Goal: Navigation & Orientation: Find specific page/section

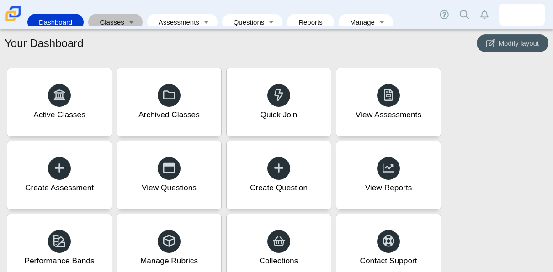
click at [117, 16] on link "Classes" at bounding box center [109, 22] width 32 height 17
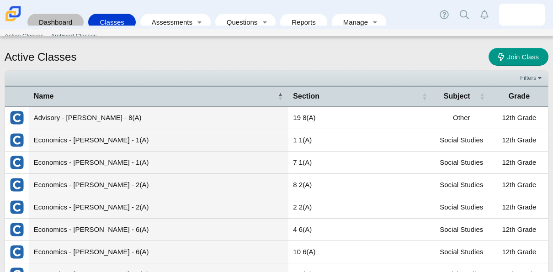
click at [53, 14] on link "Dashboard" at bounding box center [55, 22] width 47 height 17
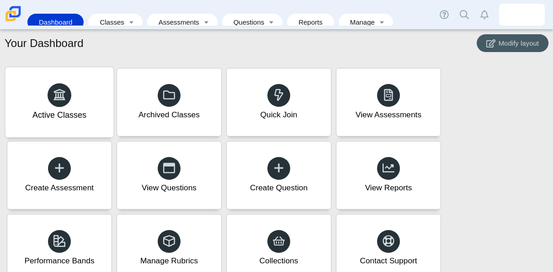
click at [52, 91] on div at bounding box center [60, 95] width 24 height 24
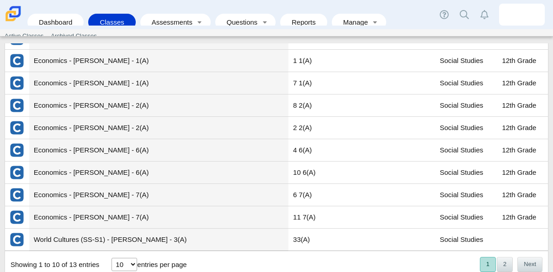
scroll to position [83, 0]
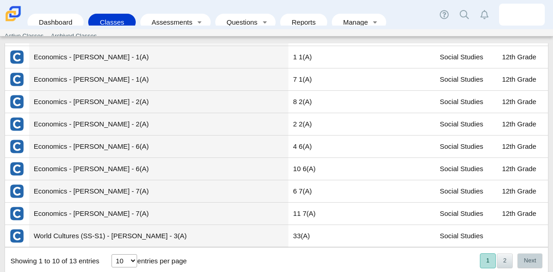
click at [523, 258] on button "Next" at bounding box center [530, 261] width 25 height 15
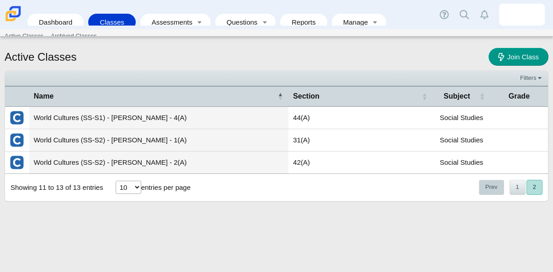
click at [498, 191] on button "Prev" at bounding box center [491, 187] width 25 height 15
